Goal: Task Accomplishment & Management: Use online tool/utility

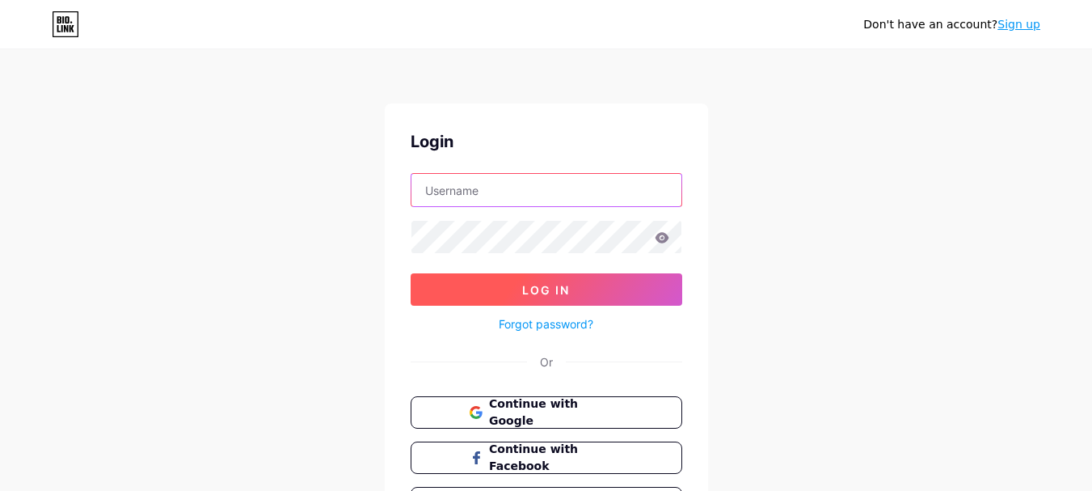
type input "[EMAIL_ADDRESS][DOMAIN_NAME]"
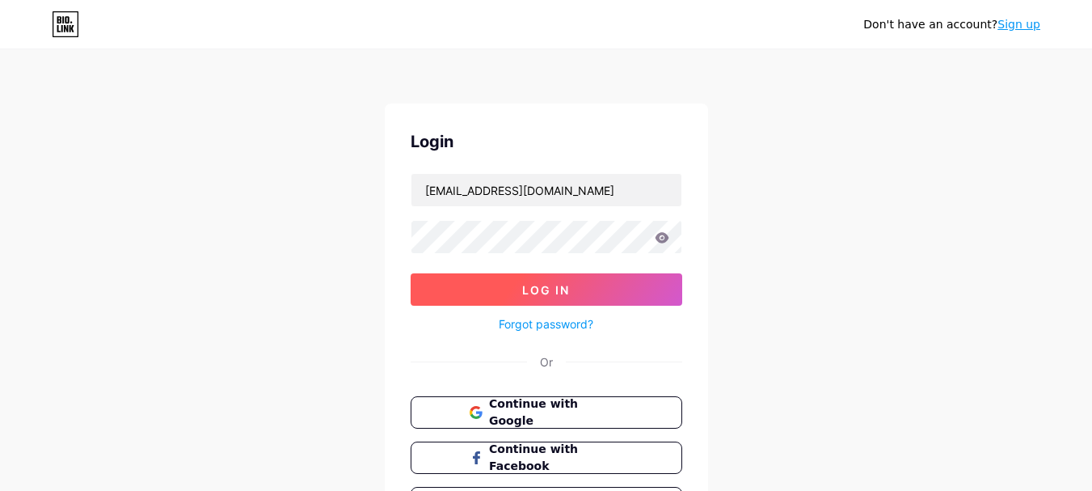
click at [609, 289] on button "Log In" at bounding box center [547, 289] width 272 height 32
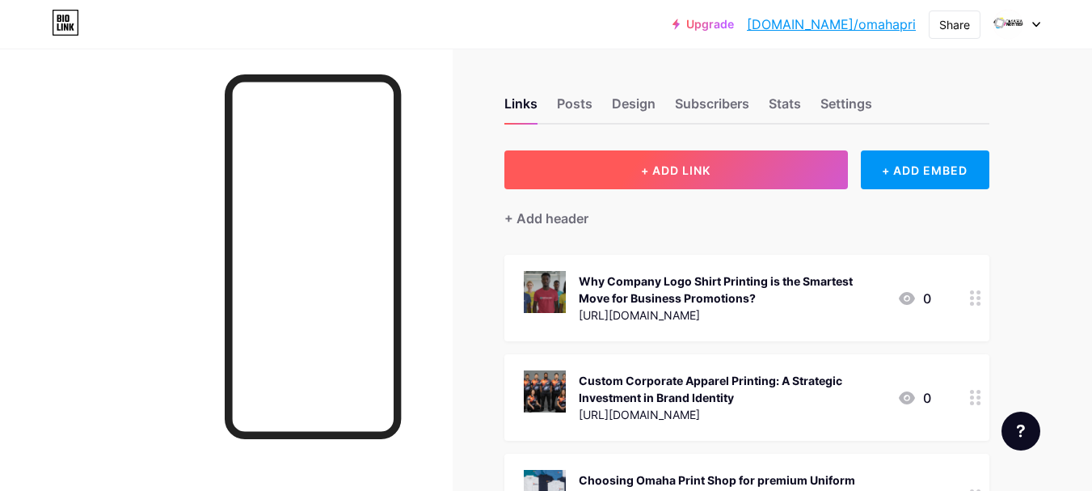
click at [773, 154] on button "+ ADD LINK" at bounding box center [675, 169] width 343 height 39
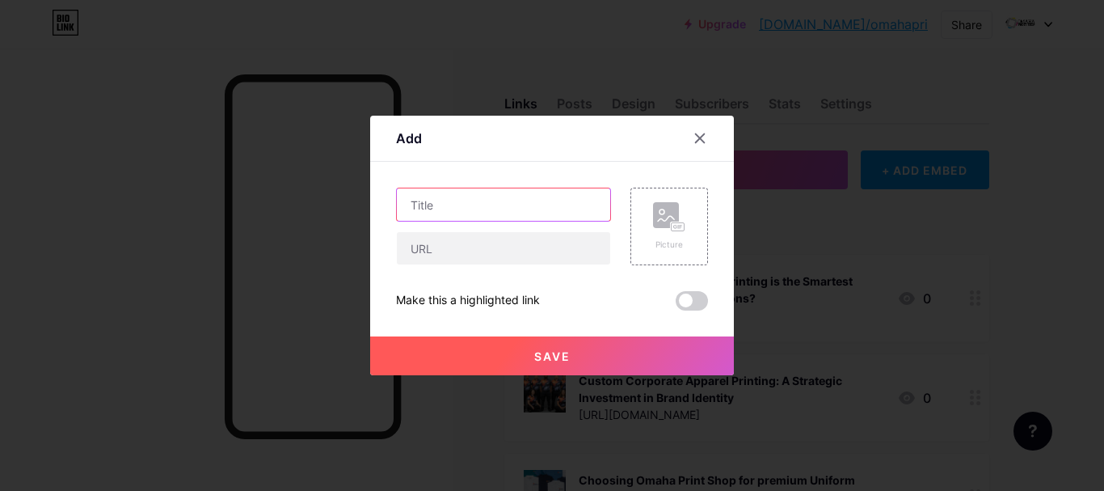
click at [487, 197] on input "text" at bounding box center [503, 204] width 213 height 32
paste input "Amplify Your Marketing Strategy with Business Logo Promotional Items"
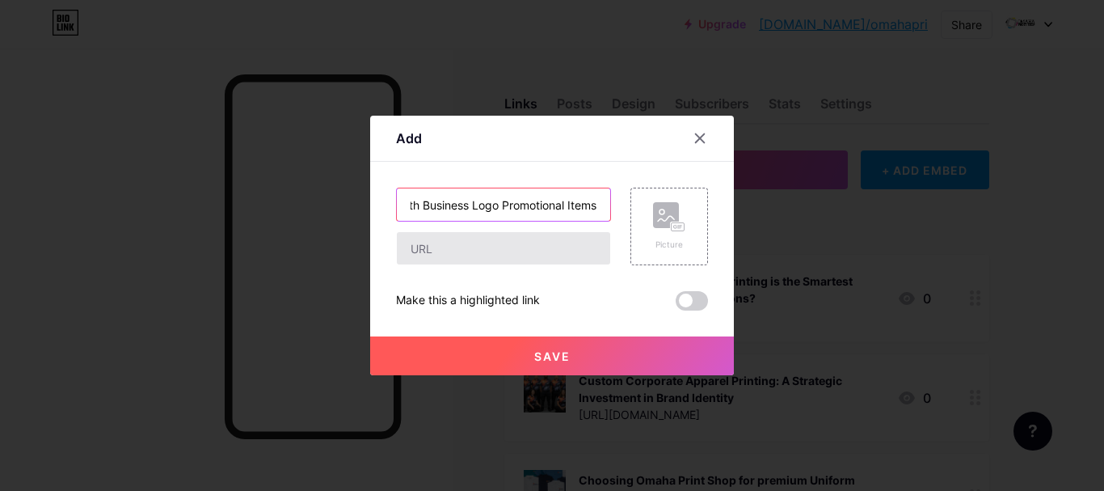
type input "Amplify Your Marketing Strategy with Business Logo Promotional Items"
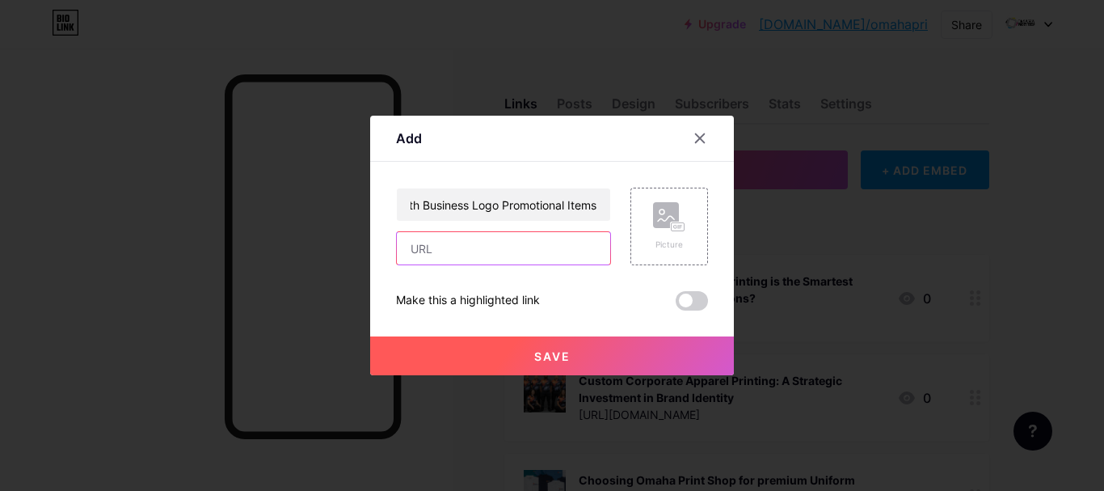
scroll to position [0, 0]
click at [472, 236] on input "text" at bounding box center [503, 248] width 213 height 32
paste input "[URL][DOMAIN_NAME]"
type input "[URL][DOMAIN_NAME]"
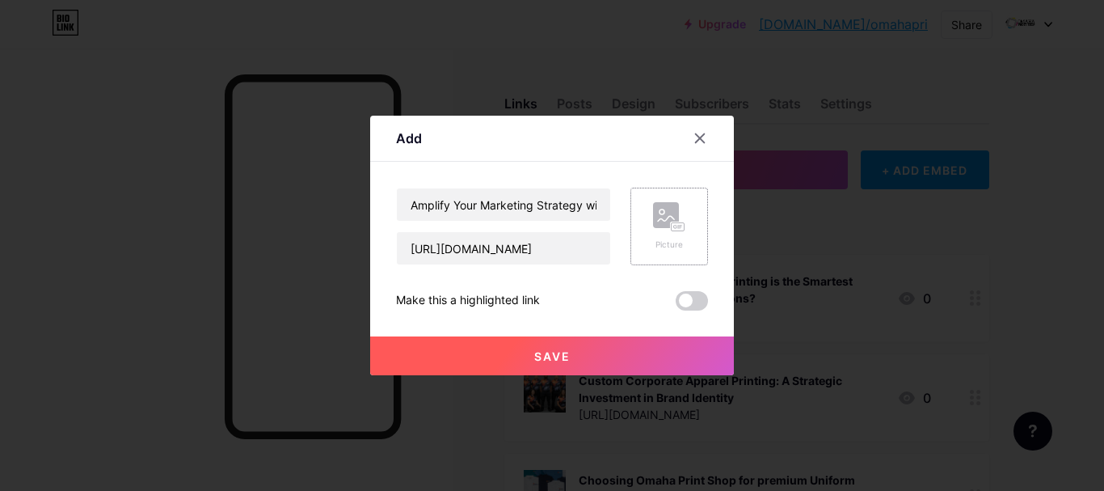
click at [662, 216] on rect at bounding box center [666, 215] width 26 height 26
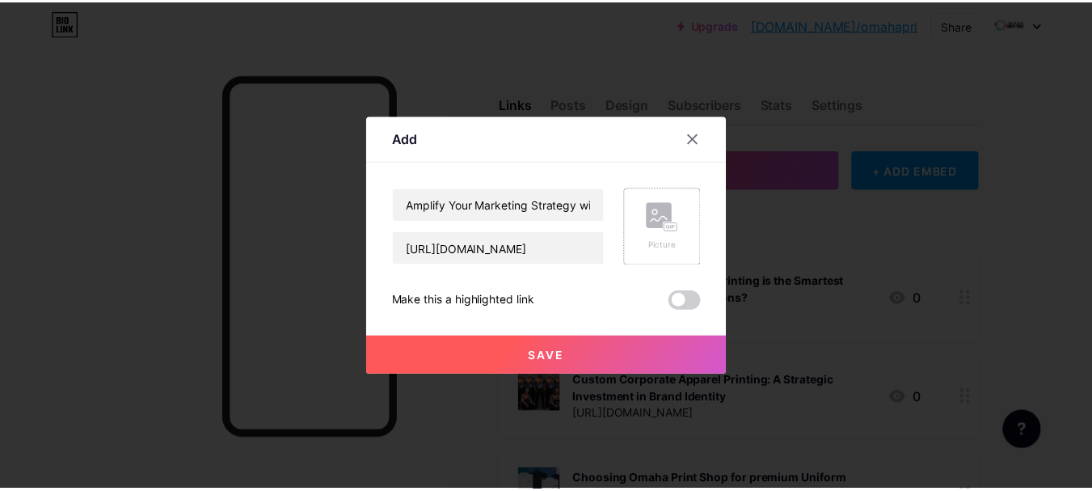
scroll to position [0, 0]
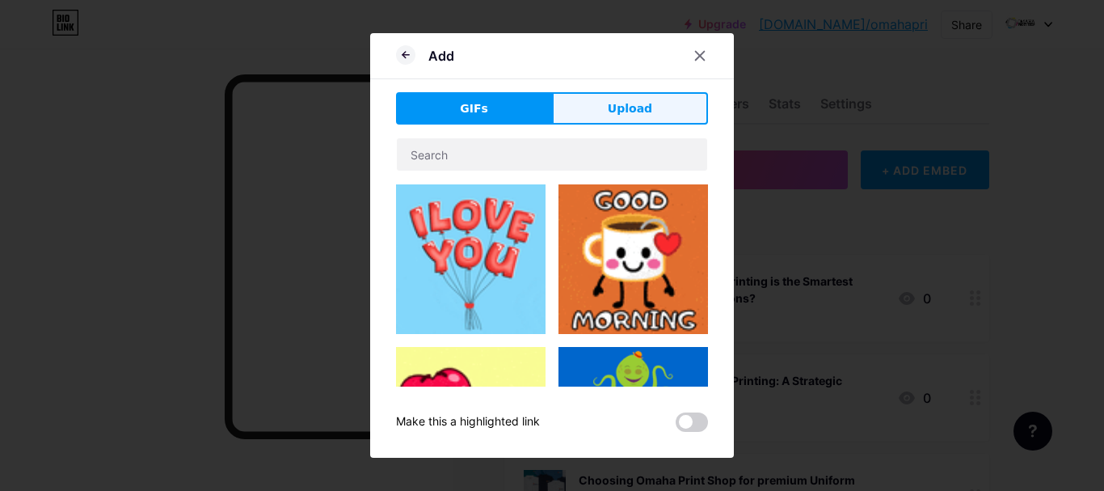
click at [636, 97] on button "Upload" at bounding box center [630, 108] width 156 height 32
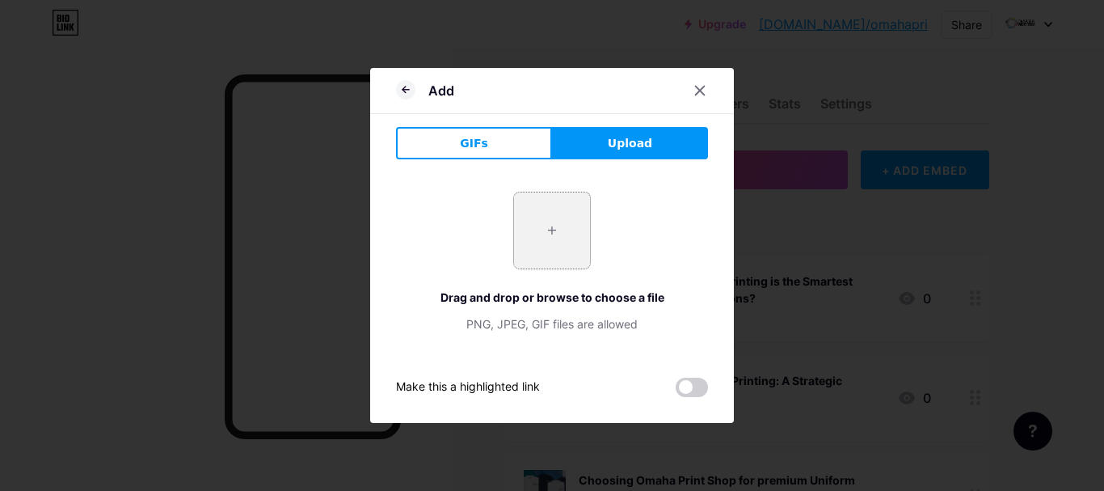
click at [540, 217] on input "file" at bounding box center [552, 230] width 76 height 76
click at [693, 136] on button "Upload" at bounding box center [630, 143] width 156 height 32
click at [554, 238] on input "file" at bounding box center [552, 230] width 76 height 76
type input "C:\fakepath\Amplify-Marketing-Strategy-1024x512.jpg"
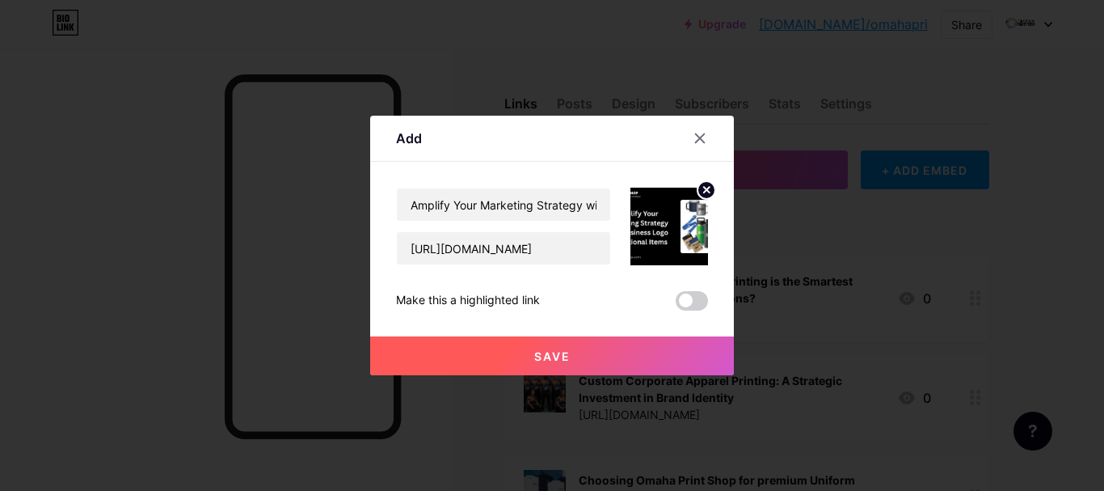
click at [554, 351] on span "Save" at bounding box center [552, 356] width 36 height 14
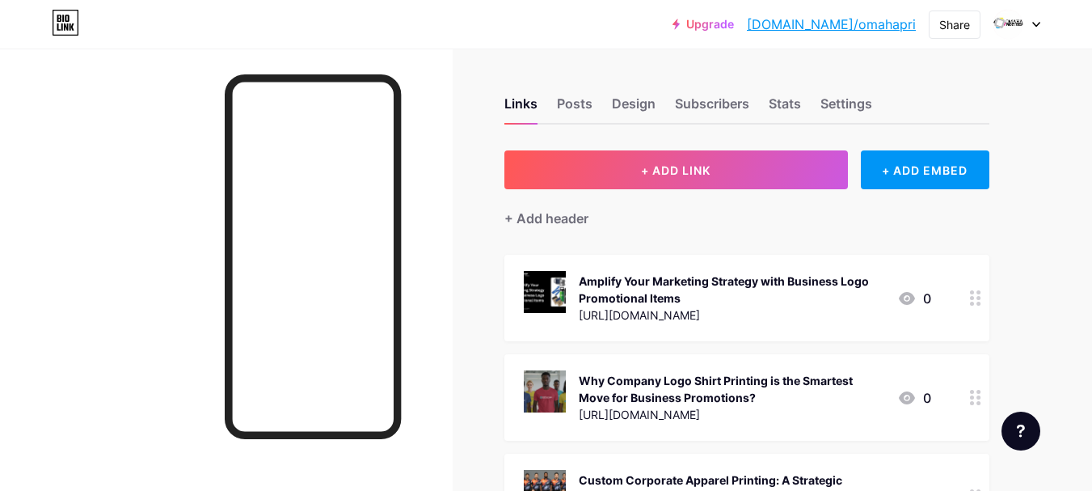
click at [858, 19] on link "[DOMAIN_NAME]/omahapri" at bounding box center [831, 24] width 169 height 19
